Goal: Transaction & Acquisition: Obtain resource

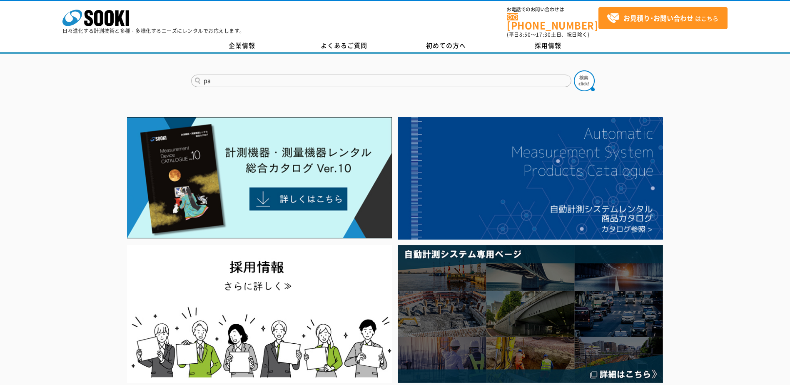
type input "p"
type input "パノラマ"
click at [574, 70] on button at bounding box center [584, 80] width 21 height 21
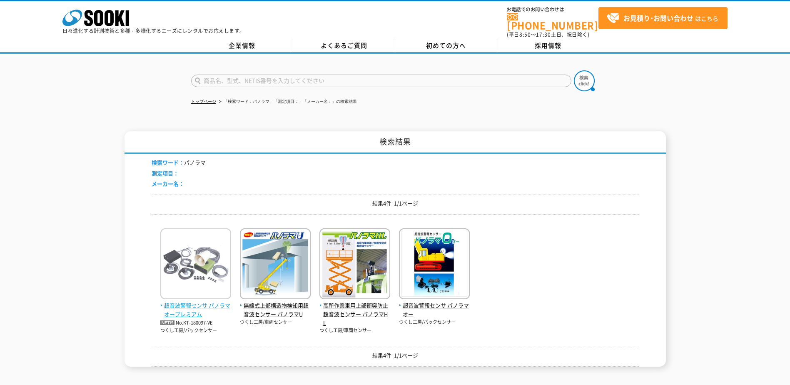
click at [195, 282] on img at bounding box center [195, 264] width 71 height 73
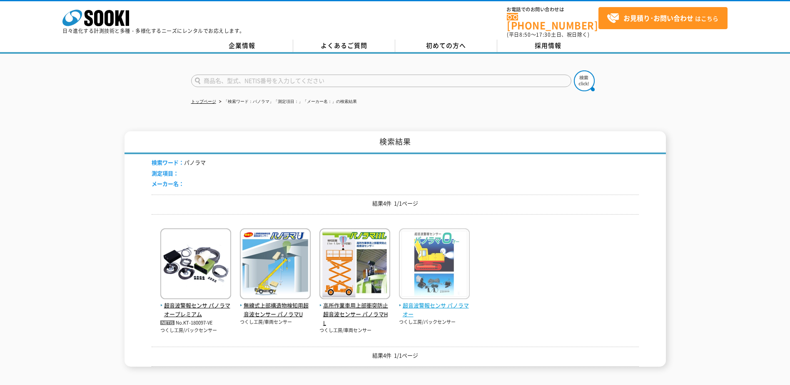
click at [432, 261] on img at bounding box center [434, 264] width 71 height 73
click at [291, 75] on input "text" at bounding box center [381, 81] width 380 height 12
type input "ESS"
click at [574, 70] on button at bounding box center [584, 80] width 21 height 21
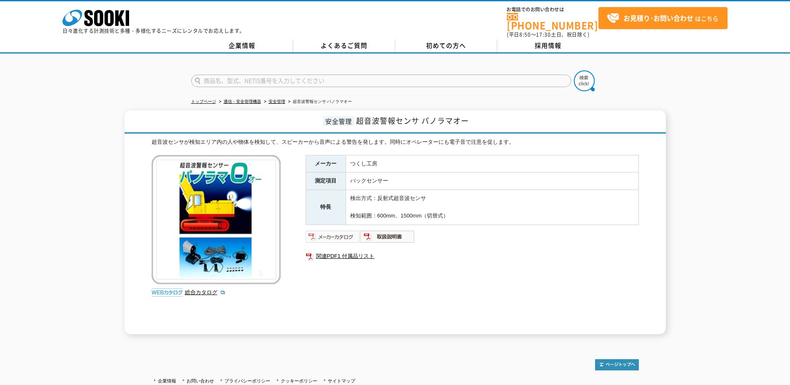
click at [348, 233] on img at bounding box center [333, 236] width 55 height 13
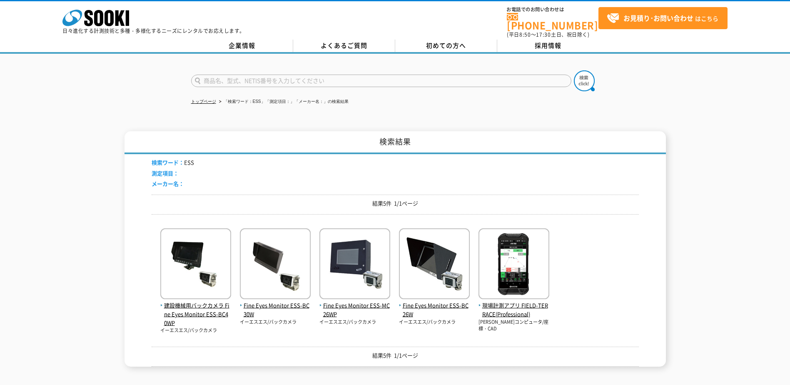
click at [374, 77] on input "text" at bounding box center [381, 81] width 380 height 12
type input "そ"
type input "パノラマ"
click at [574, 70] on button at bounding box center [584, 80] width 21 height 21
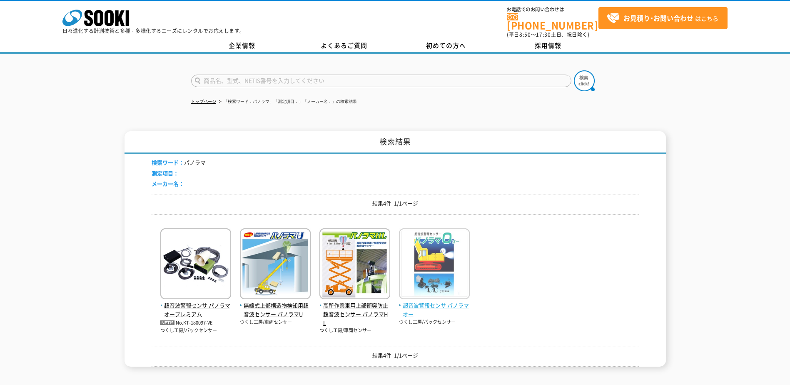
click at [441, 256] on img at bounding box center [434, 264] width 71 height 73
click at [271, 77] on input "text" at bounding box center [381, 81] width 380 height 12
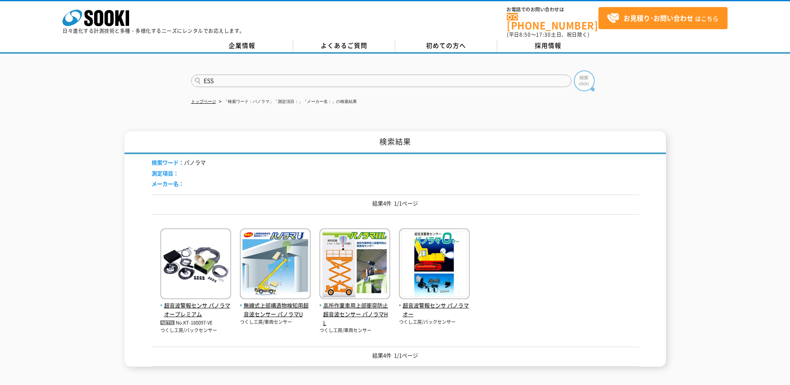
type input "ESS"
click at [585, 81] on img at bounding box center [584, 80] width 21 height 21
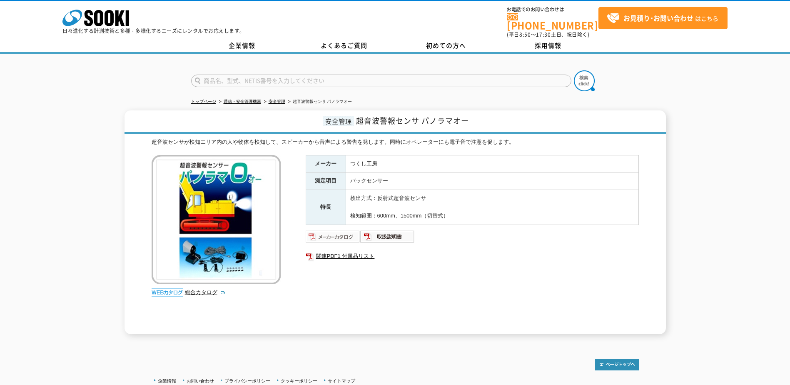
click at [338, 230] on img at bounding box center [333, 236] width 55 height 13
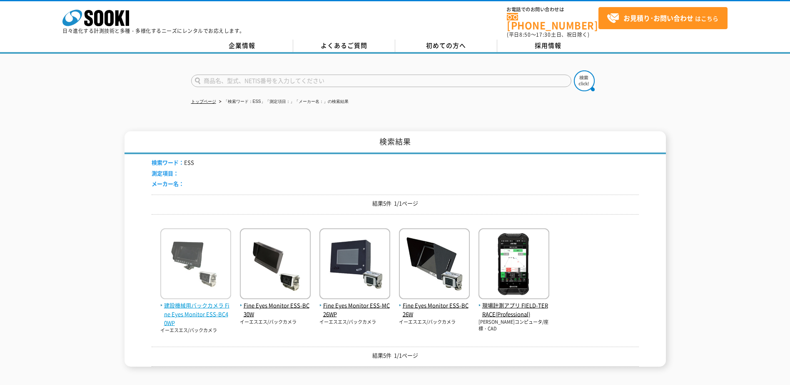
click at [208, 302] on span "建設機械用バックカメラ Fine Eyes Monitor ESS-BC40WP" at bounding box center [195, 314] width 71 height 26
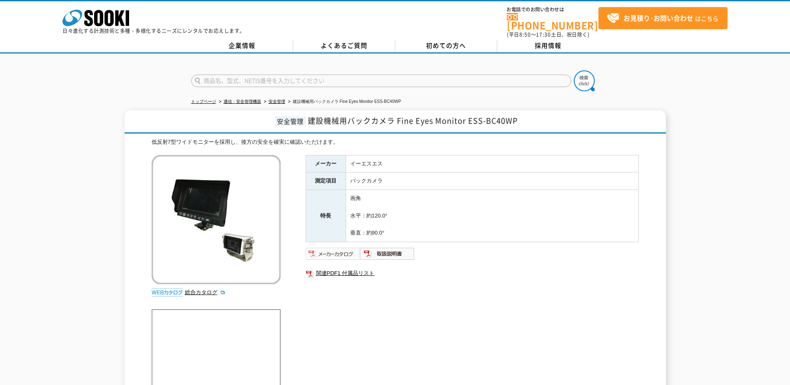
click at [324, 249] on img at bounding box center [333, 253] width 55 height 13
click at [326, 250] on img at bounding box center [333, 253] width 55 height 13
